Goal: Answer question/provide support: Answer question/provide support

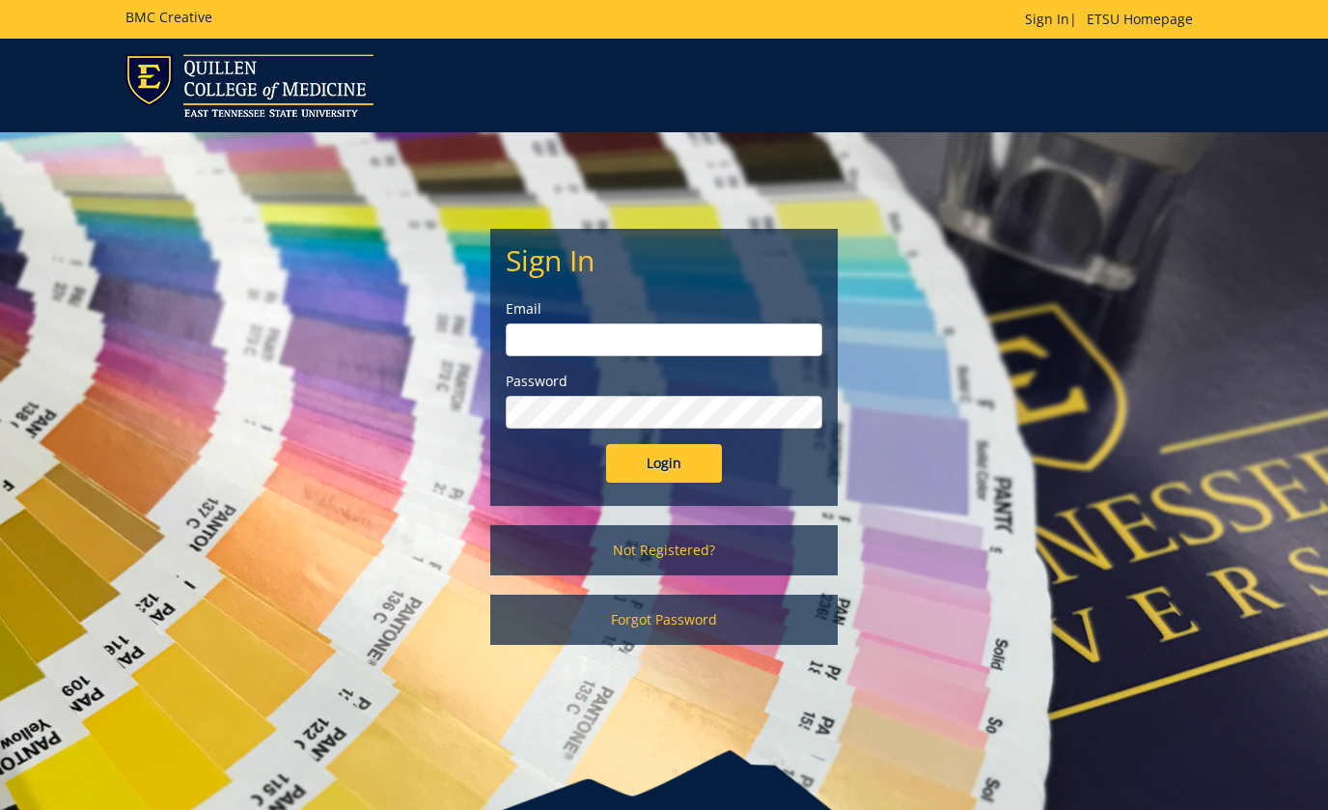
type input "[EMAIL_ADDRESS][DOMAIN_NAME]"
click at [663, 457] on input "Login" at bounding box center [664, 463] width 116 height 39
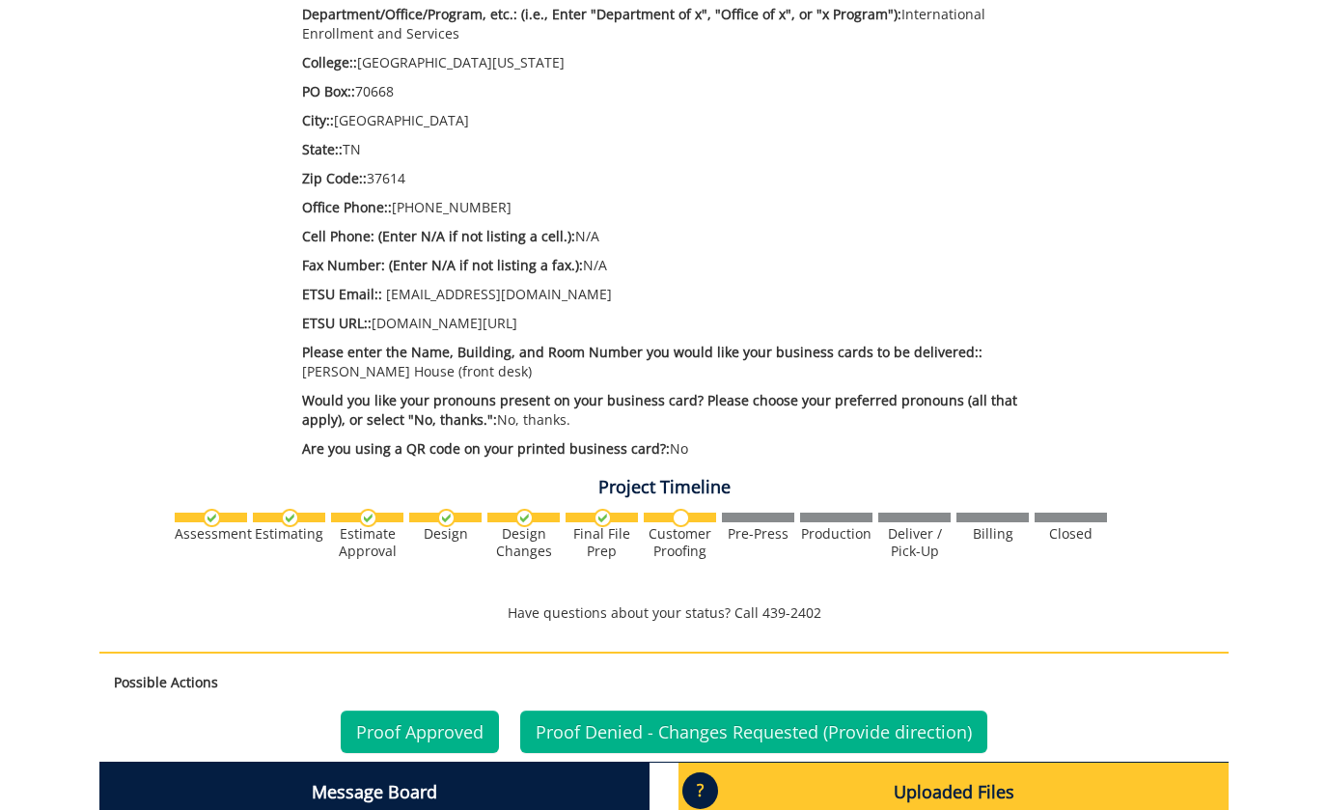
scroll to position [941, 0]
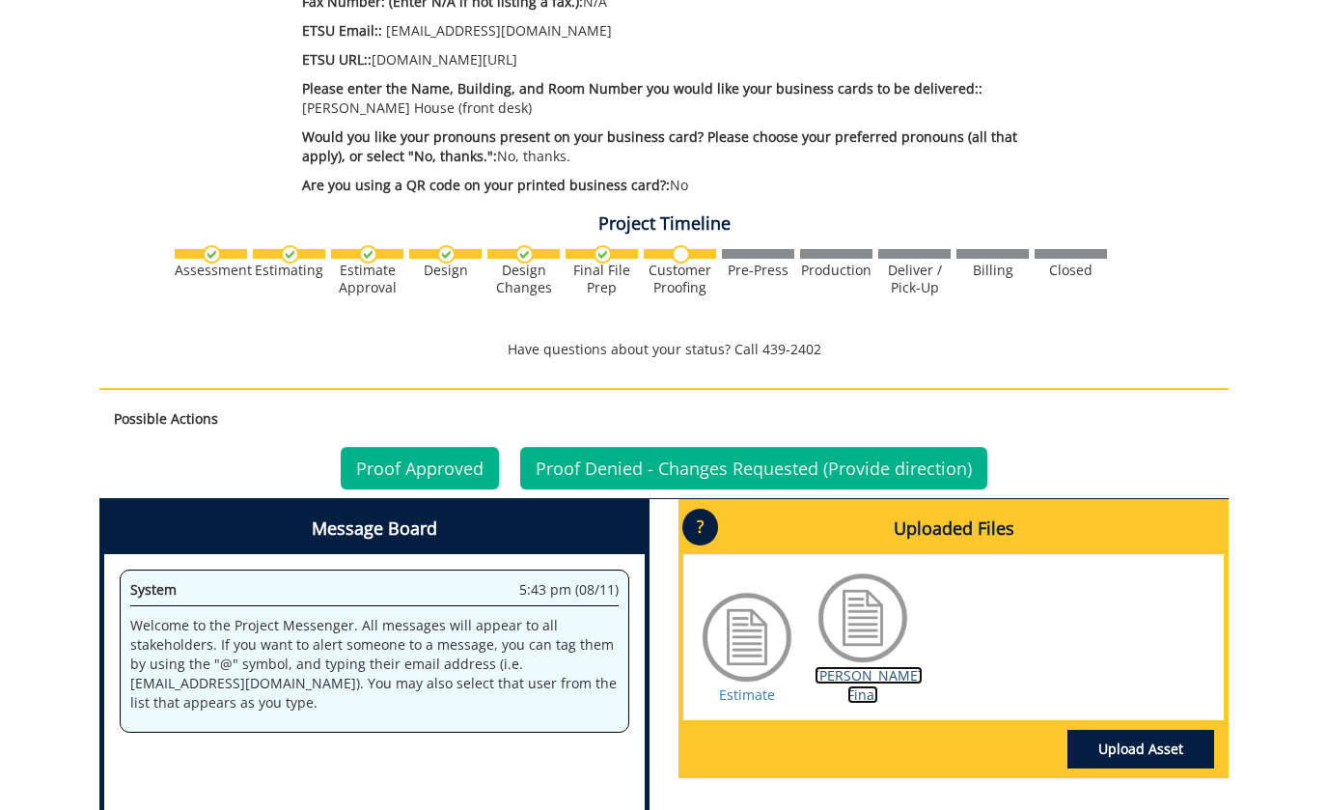
click at [851, 666] on link "Nunez BC Final" at bounding box center [869, 685] width 108 height 38
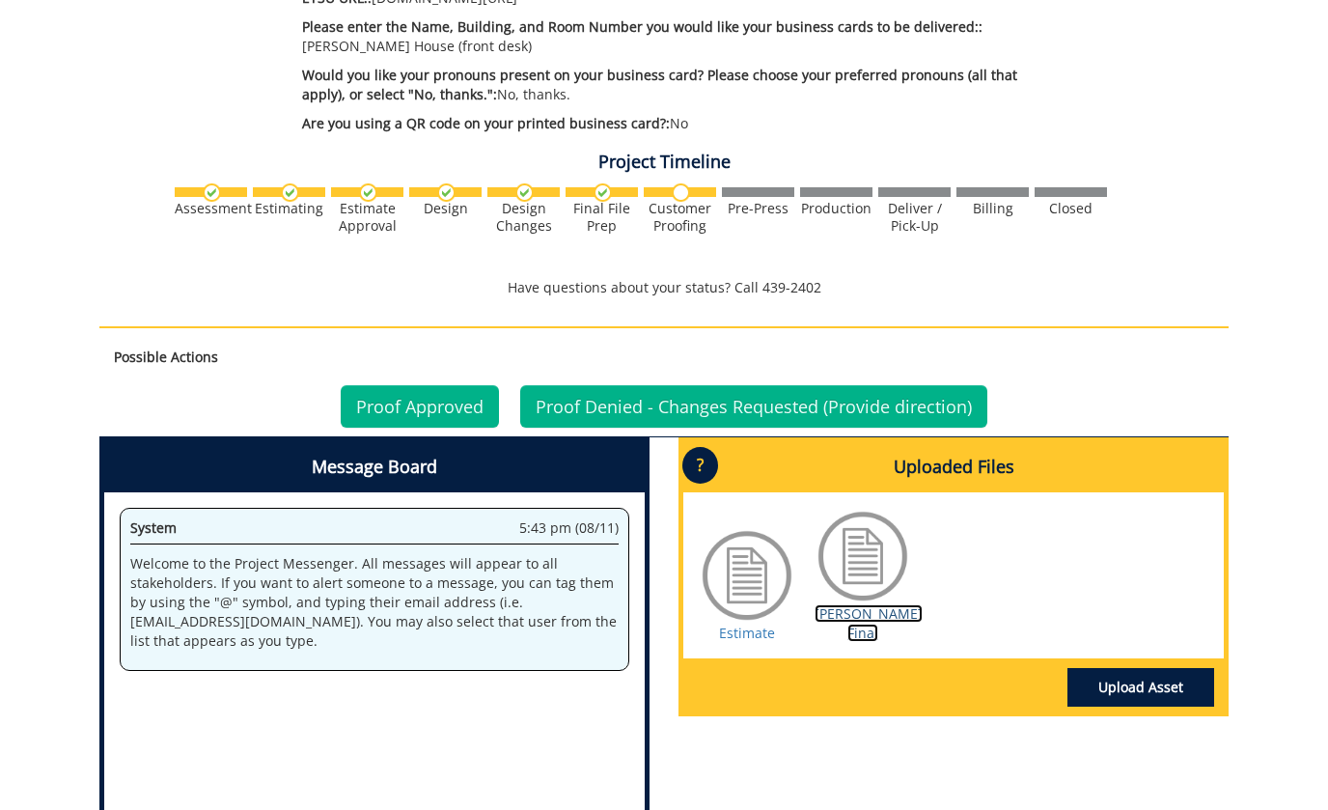
scroll to position [1255, 0]
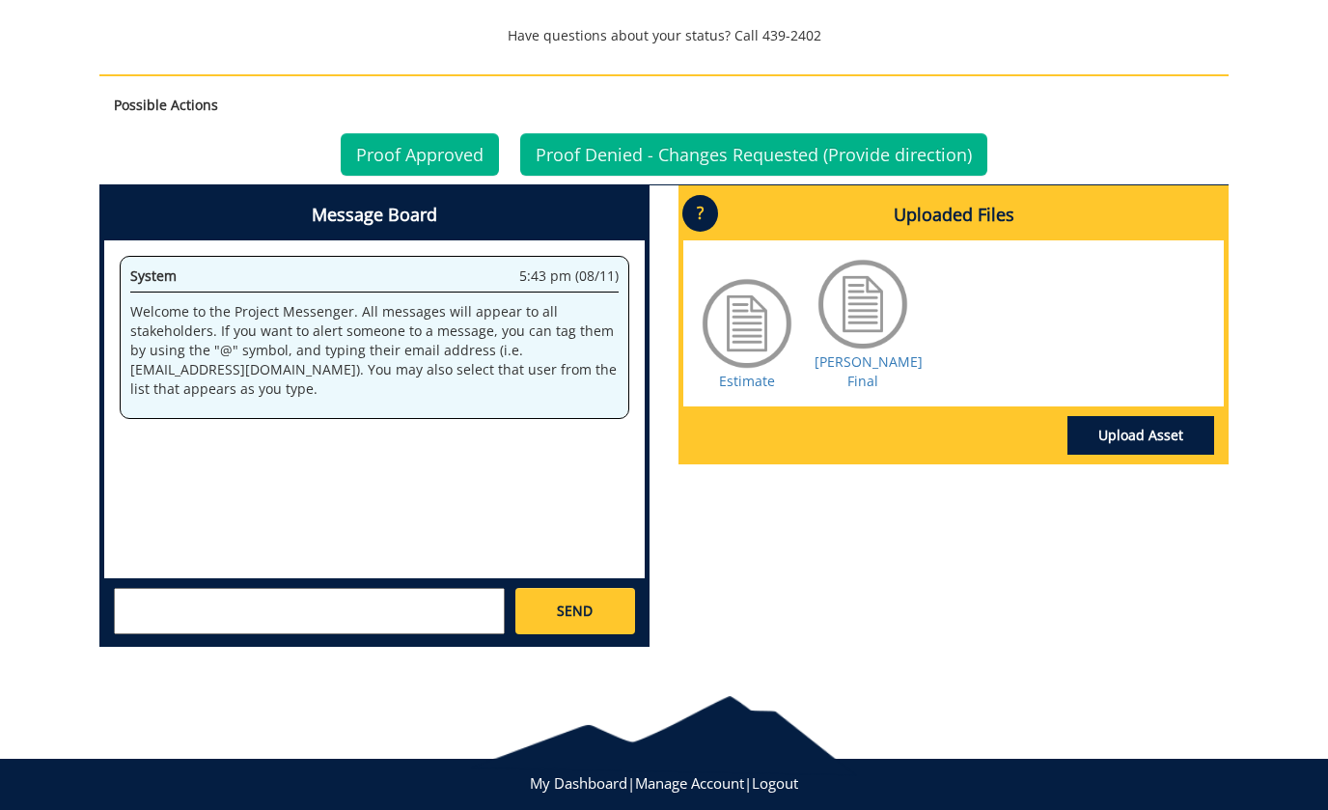
click at [386, 588] on textarea at bounding box center [309, 611] width 391 height 46
type textarea "So sorry--can we add the middle initial? Beth A. Nunez."
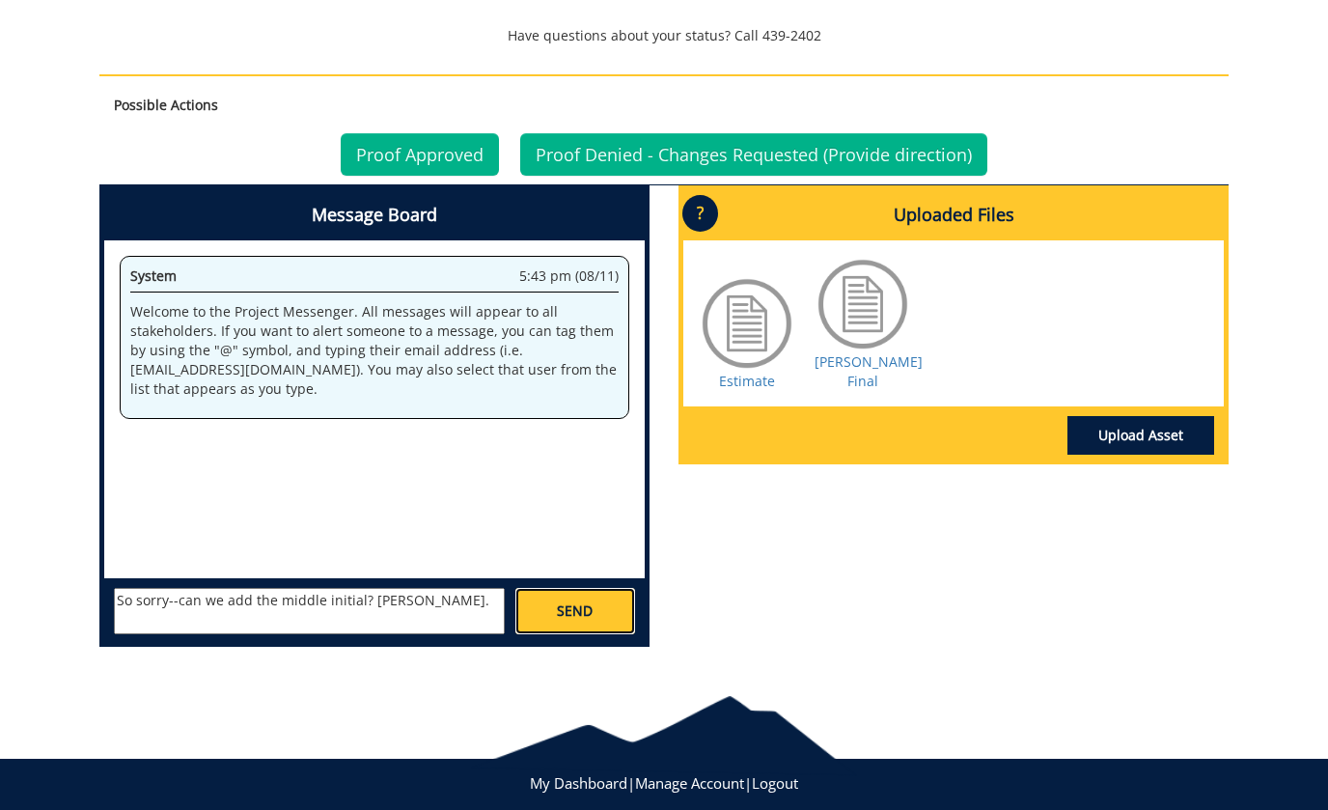
click at [595, 591] on link "SEND" at bounding box center [575, 611] width 120 height 46
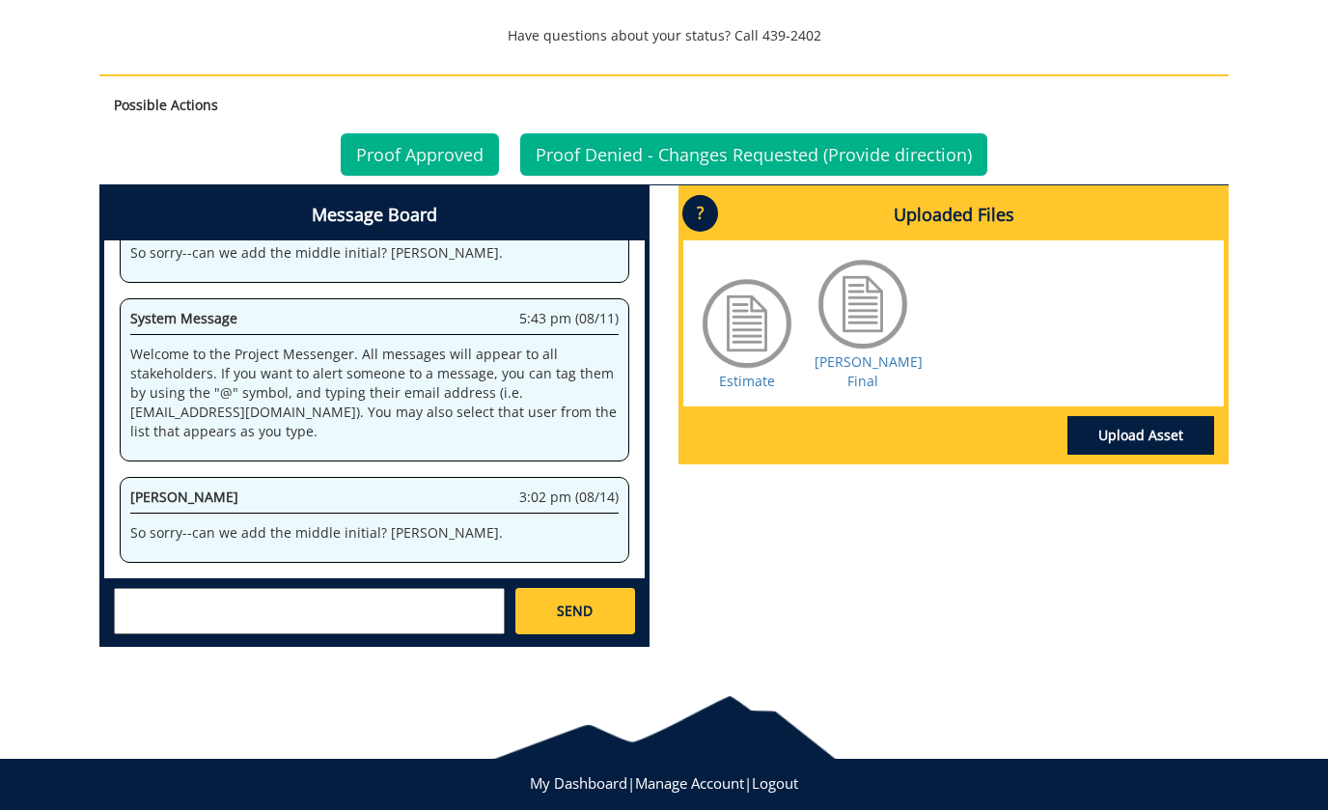
scroll to position [1077, 0]
click at [607, 133] on link "Proof Denied - Changes Requested (Provide direction)" at bounding box center [753, 154] width 467 height 42
